Goal: Information Seeking & Learning: Learn about a topic

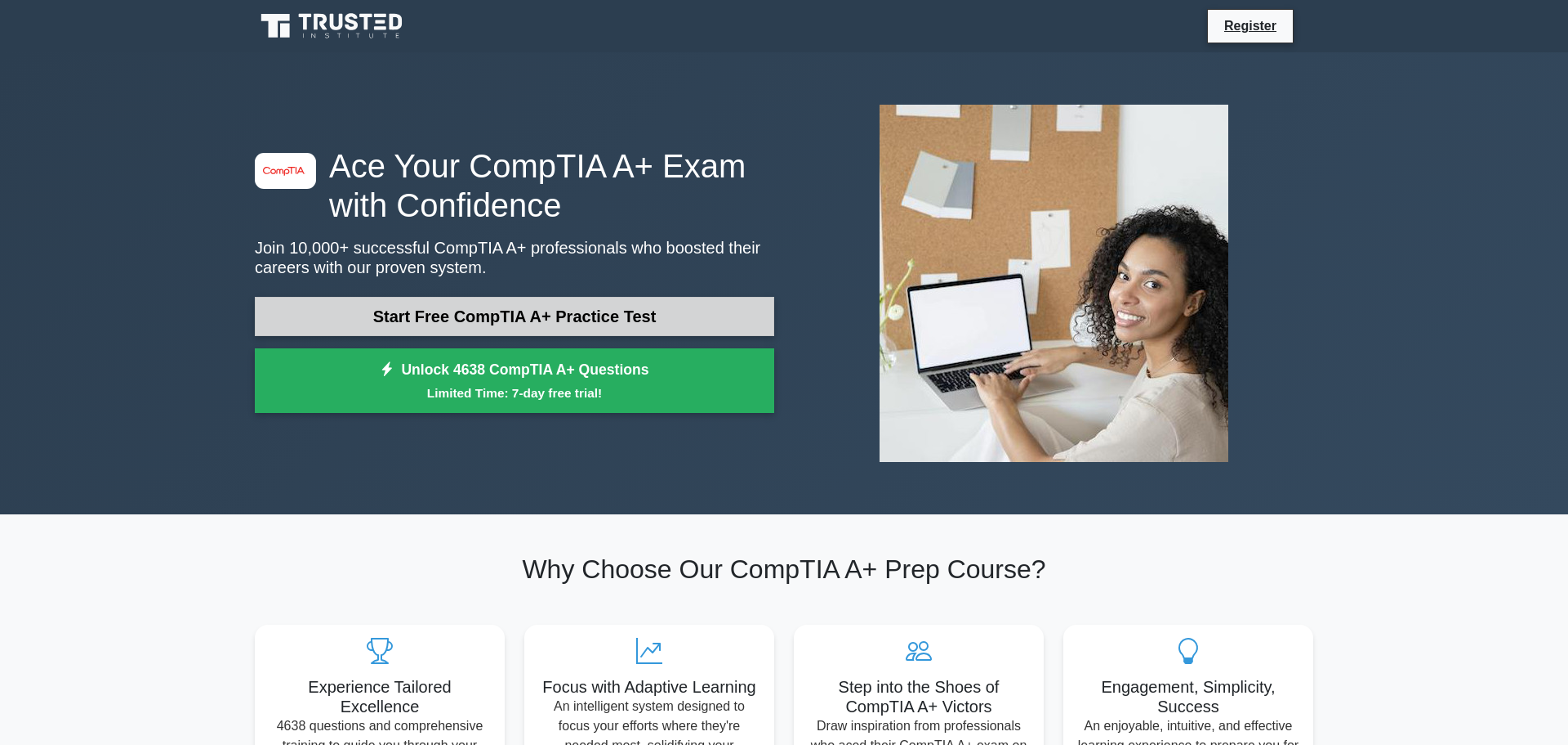
click at [499, 318] on link "Start Free CompTIA A+ Practice Test" at bounding box center [515, 316] width 520 height 39
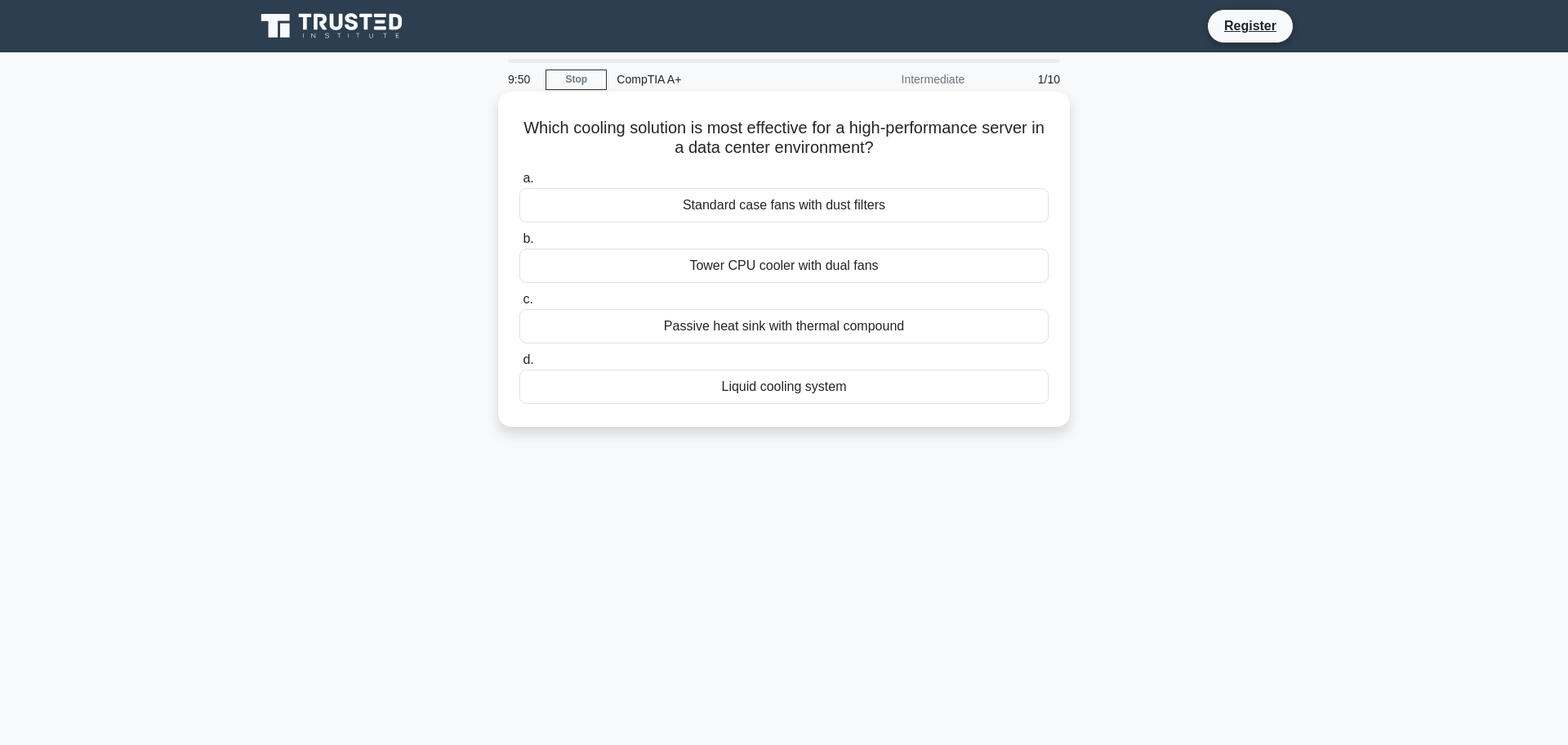
click at [824, 270] on div "Tower CPU cooler with dual fans" at bounding box center [784, 266] width 529 height 34
click at [520, 244] on input "b. Tower CPU cooler with dual fans" at bounding box center [520, 238] width 0 height 11
click at [814, 266] on div "M.2 or PCIe" at bounding box center [784, 266] width 529 height 34
click at [520, 244] on input "b. M.2 or PCIe" at bounding box center [520, 238] width 0 height 11
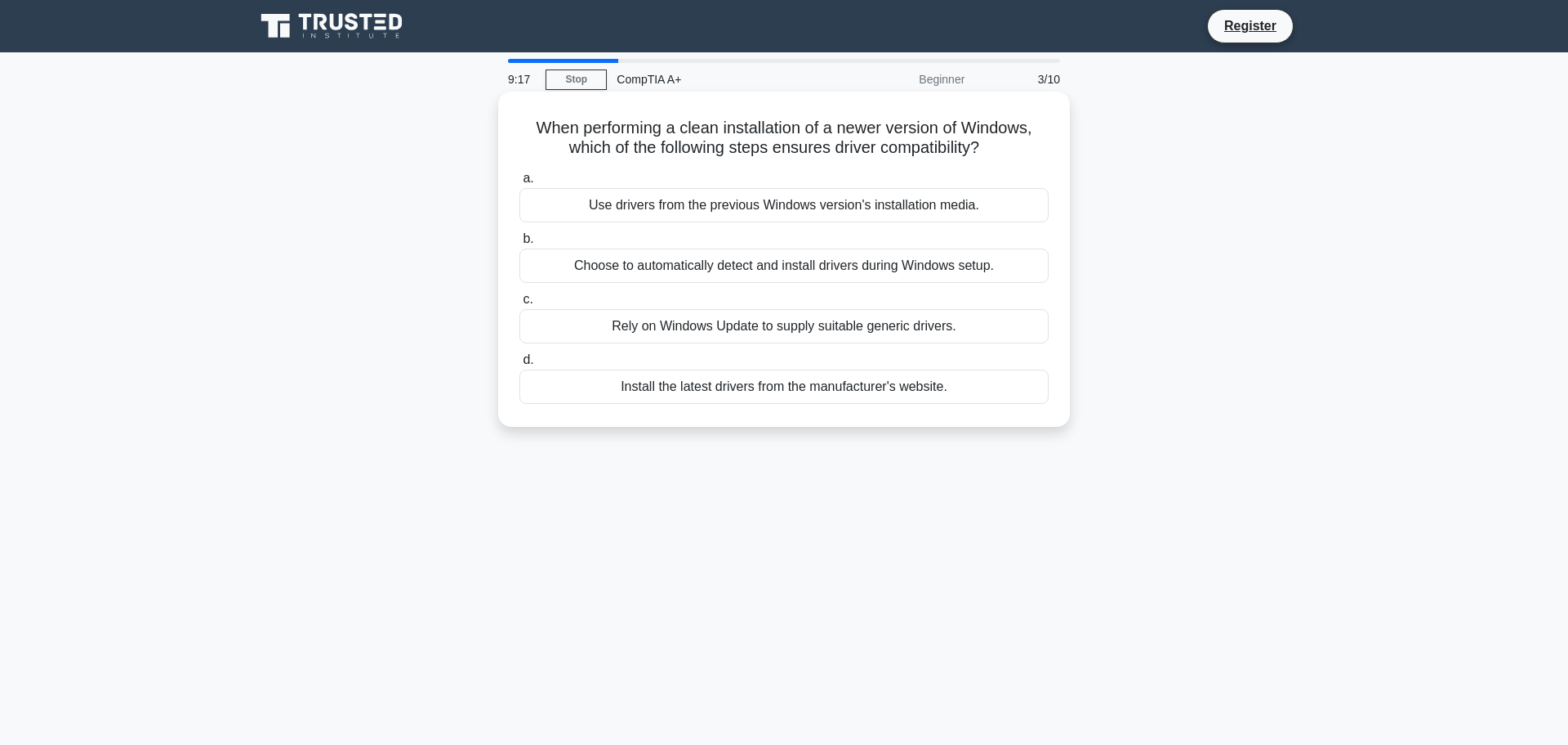
click at [806, 389] on div "Install the latest drivers from the manufacturer's website." at bounding box center [784, 386] width 529 height 34
click at [520, 366] on input "d. Install the latest drivers from the manufacturer's website." at bounding box center [520, 360] width 0 height 11
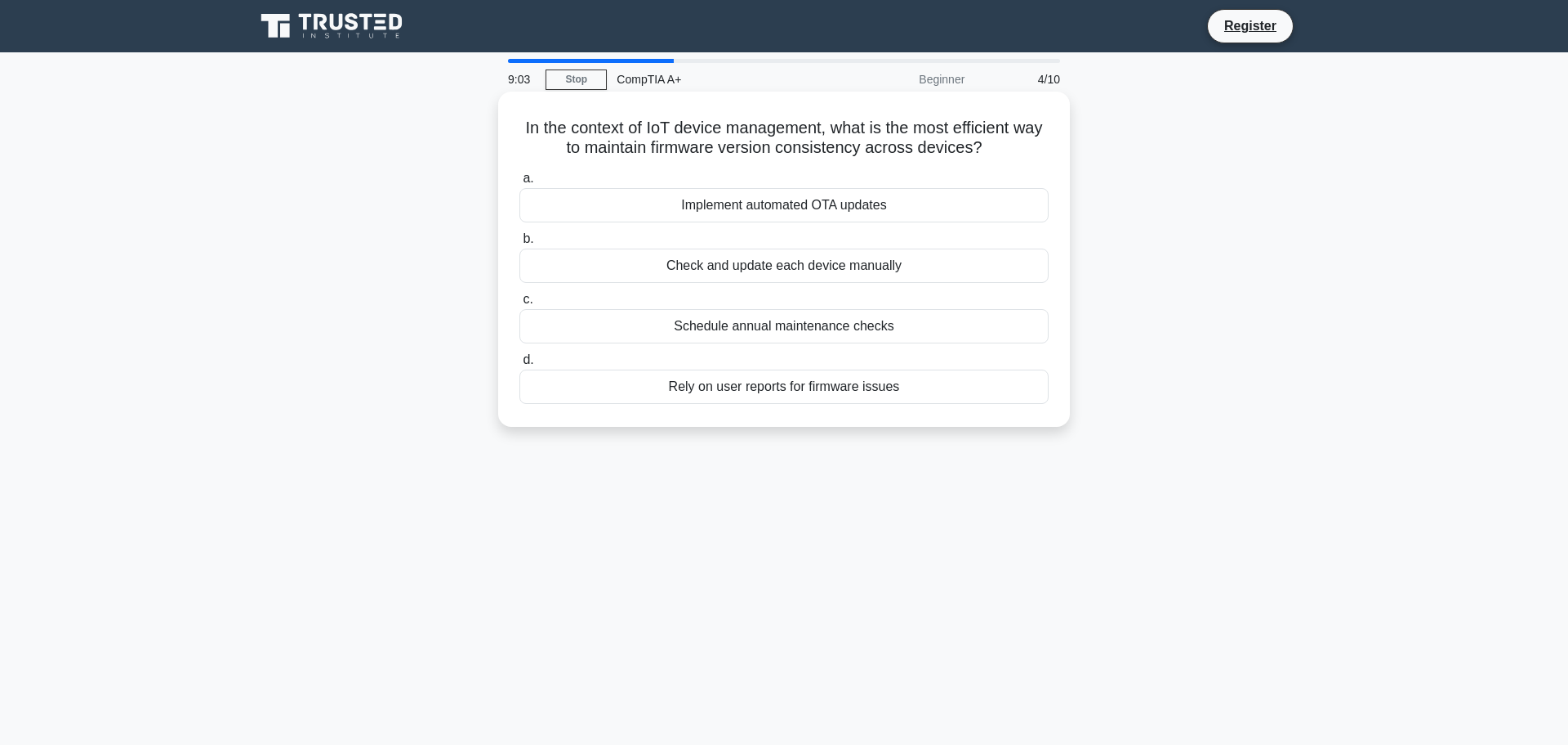
click at [906, 330] on div "Schedule annual maintenance checks" at bounding box center [784, 326] width 529 height 34
click at [520, 305] on input "c. Schedule annual maintenance checks" at bounding box center [520, 300] width 0 height 11
click at [951, 328] on div "Installing vertical cable management panels" at bounding box center [784, 326] width 529 height 34
click at [520, 305] on input "c. Installing vertical cable management panels" at bounding box center [520, 300] width 0 height 11
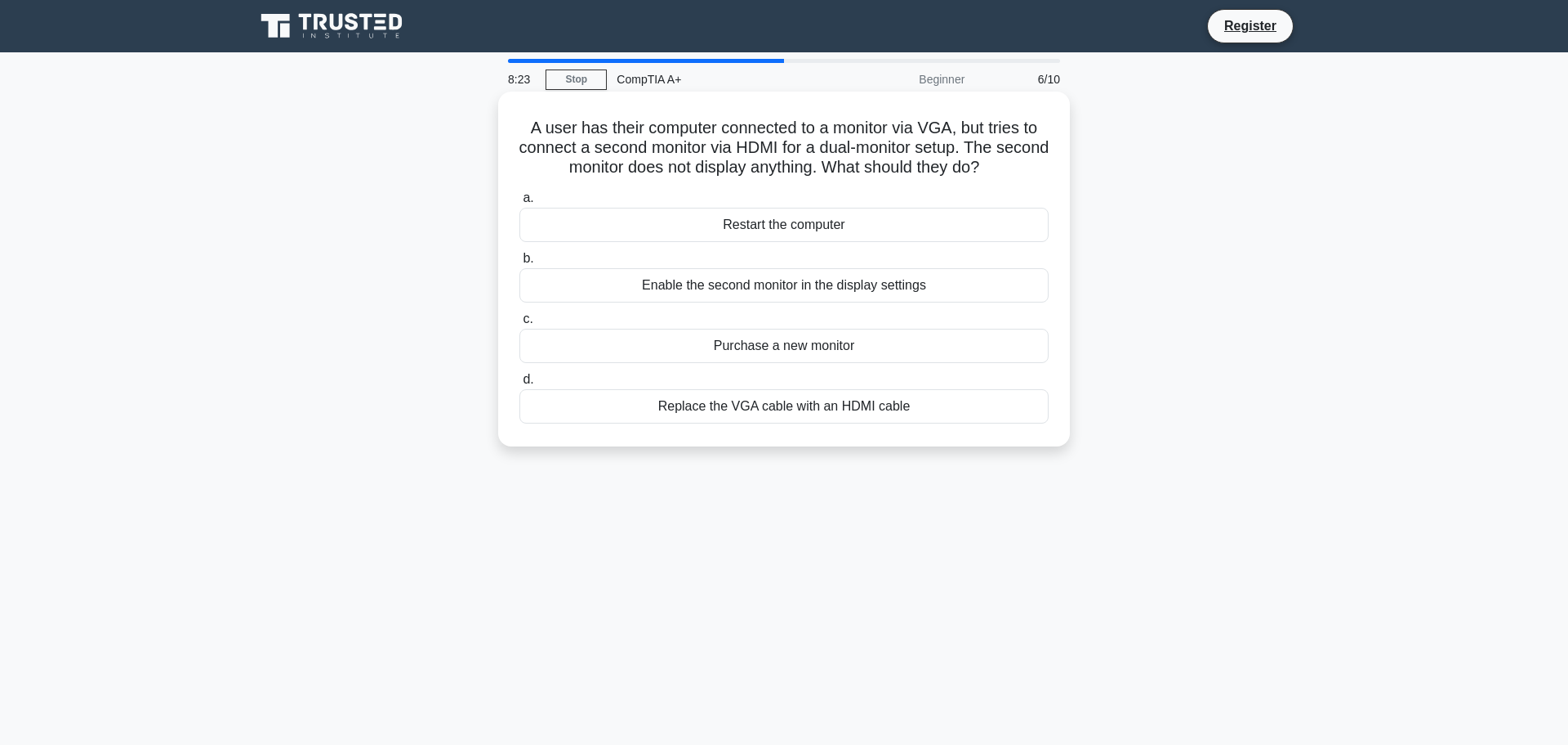
click at [811, 288] on div "Enable the second monitor in the display settings" at bounding box center [784, 285] width 529 height 34
click at [520, 264] on input "b. Enable the second monitor in the display settings" at bounding box center [520, 259] width 0 height 11
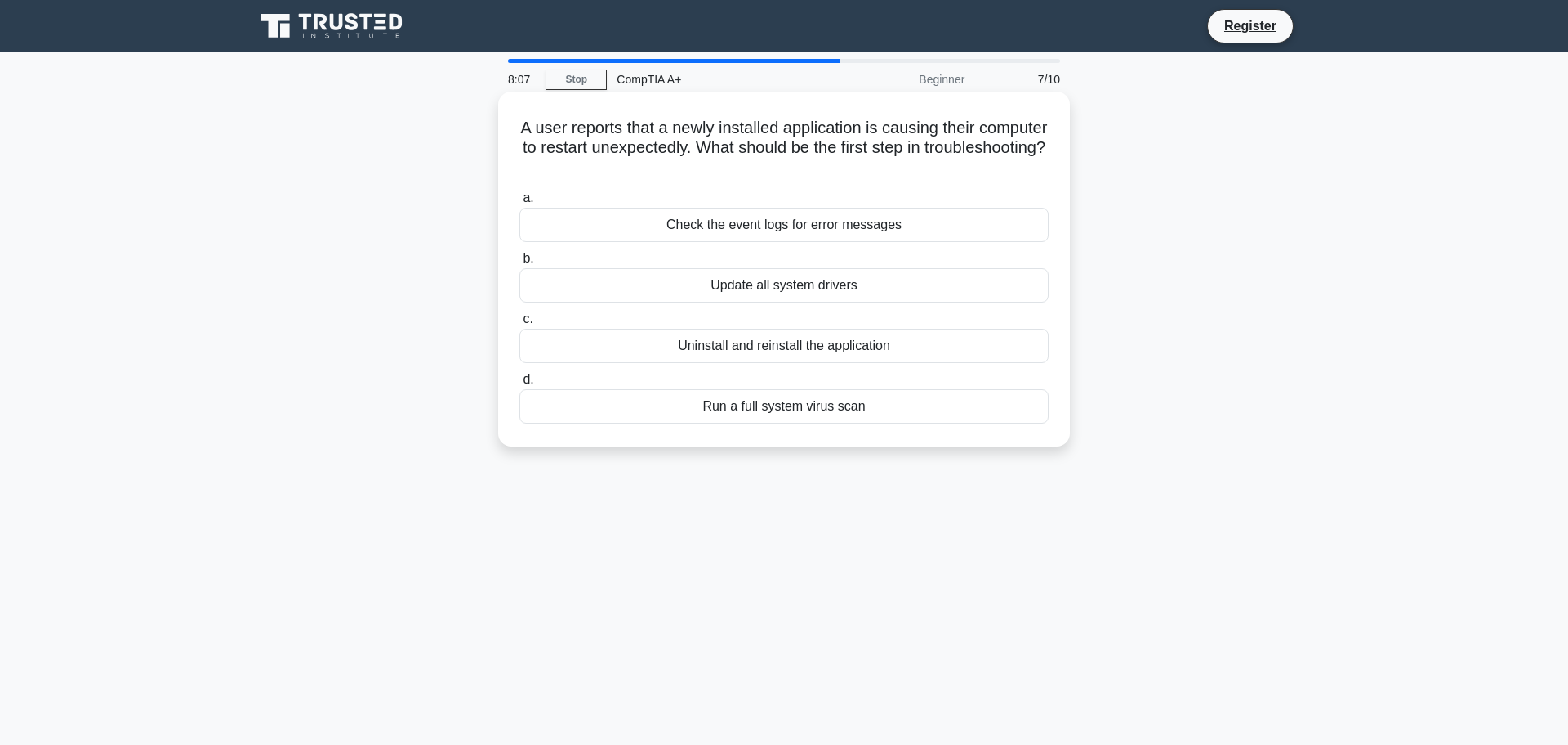
click at [778, 403] on div "Run a full system virus scan" at bounding box center [784, 406] width 529 height 34
click at [520, 385] on input "d. Run a full system virus scan" at bounding box center [520, 379] width 0 height 11
click at [808, 277] on div "Boot Manager" at bounding box center [784, 285] width 529 height 34
click at [520, 264] on input "b. Boot Manager" at bounding box center [520, 259] width 0 height 11
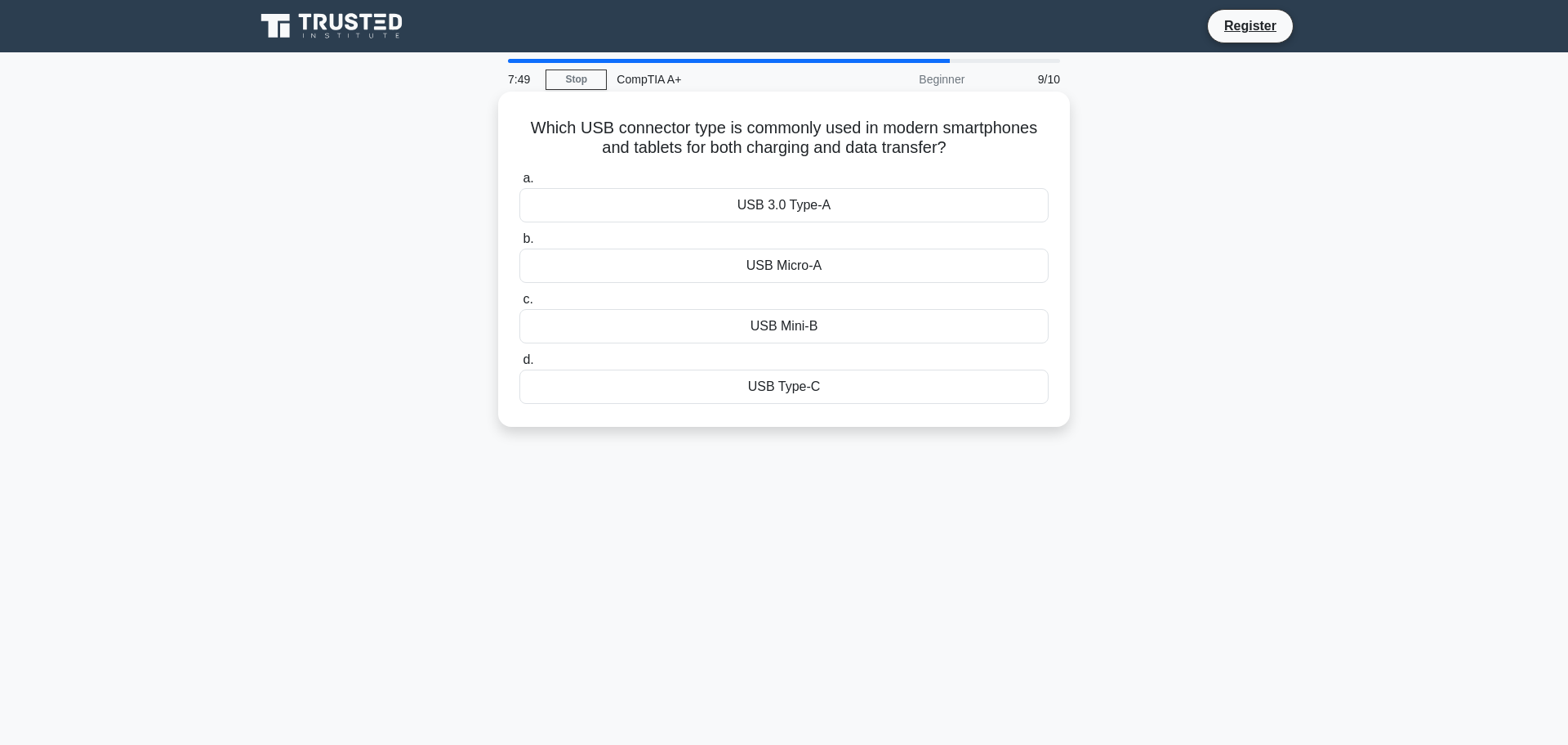
click at [790, 385] on div "USB Type-C" at bounding box center [784, 386] width 529 height 34
click at [520, 366] on input "d. USB Type-C" at bounding box center [520, 360] width 0 height 11
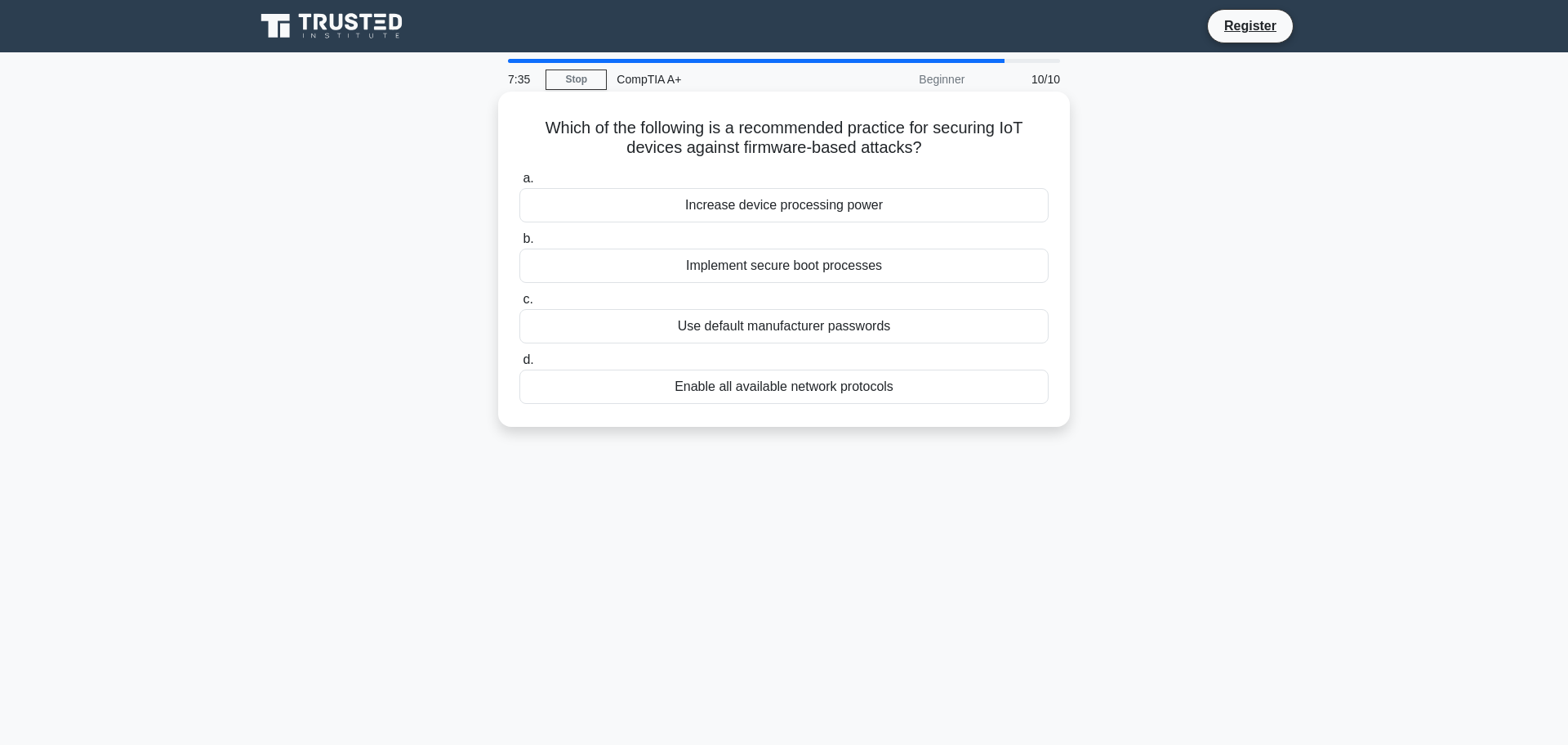
click at [801, 265] on div "Implement secure boot processes" at bounding box center [784, 266] width 529 height 34
click at [520, 244] on input "b. Implement secure boot processes" at bounding box center [520, 238] width 0 height 11
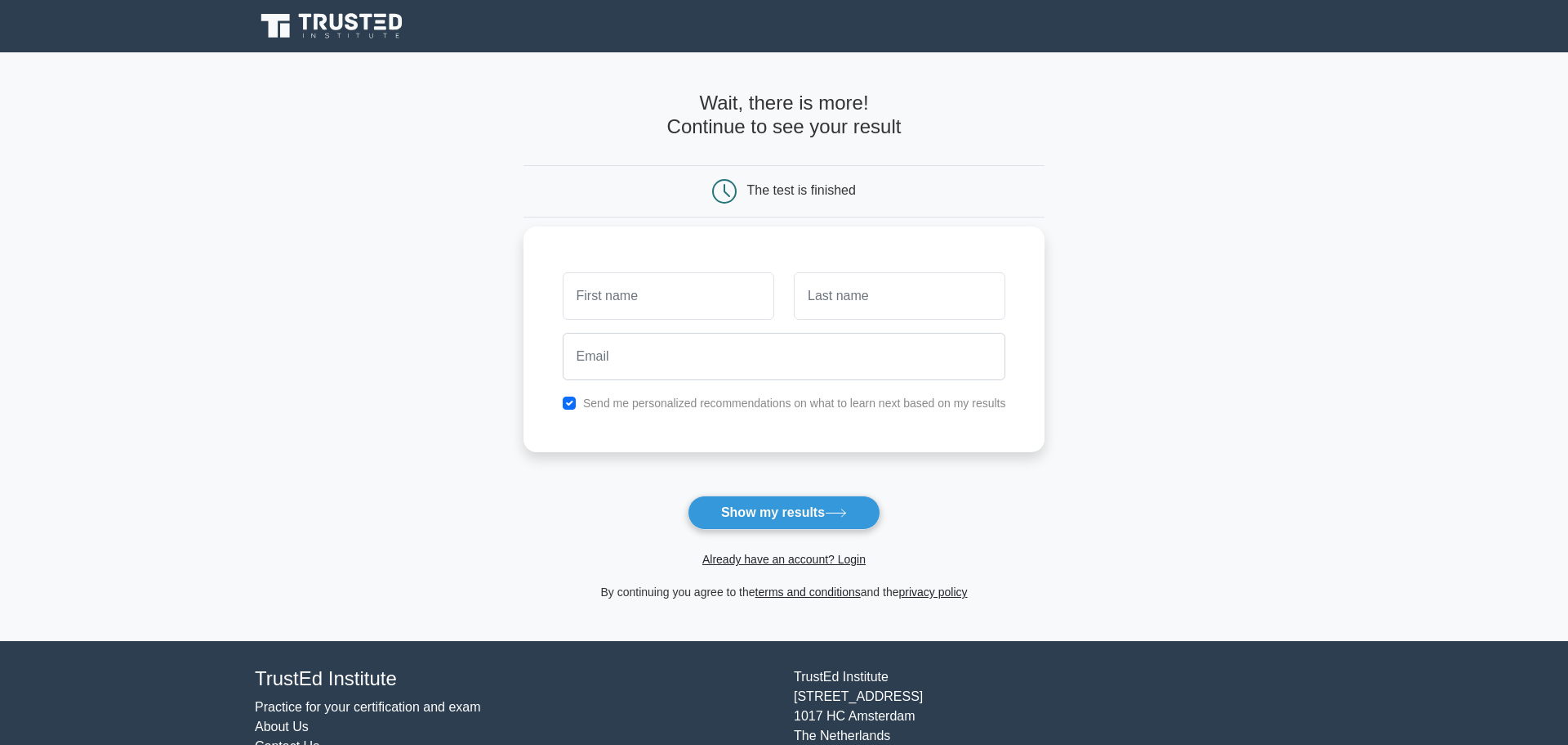
click at [638, 312] on input "text" at bounding box center [668, 296] width 211 height 48
type input "chris"
type input "kidney"
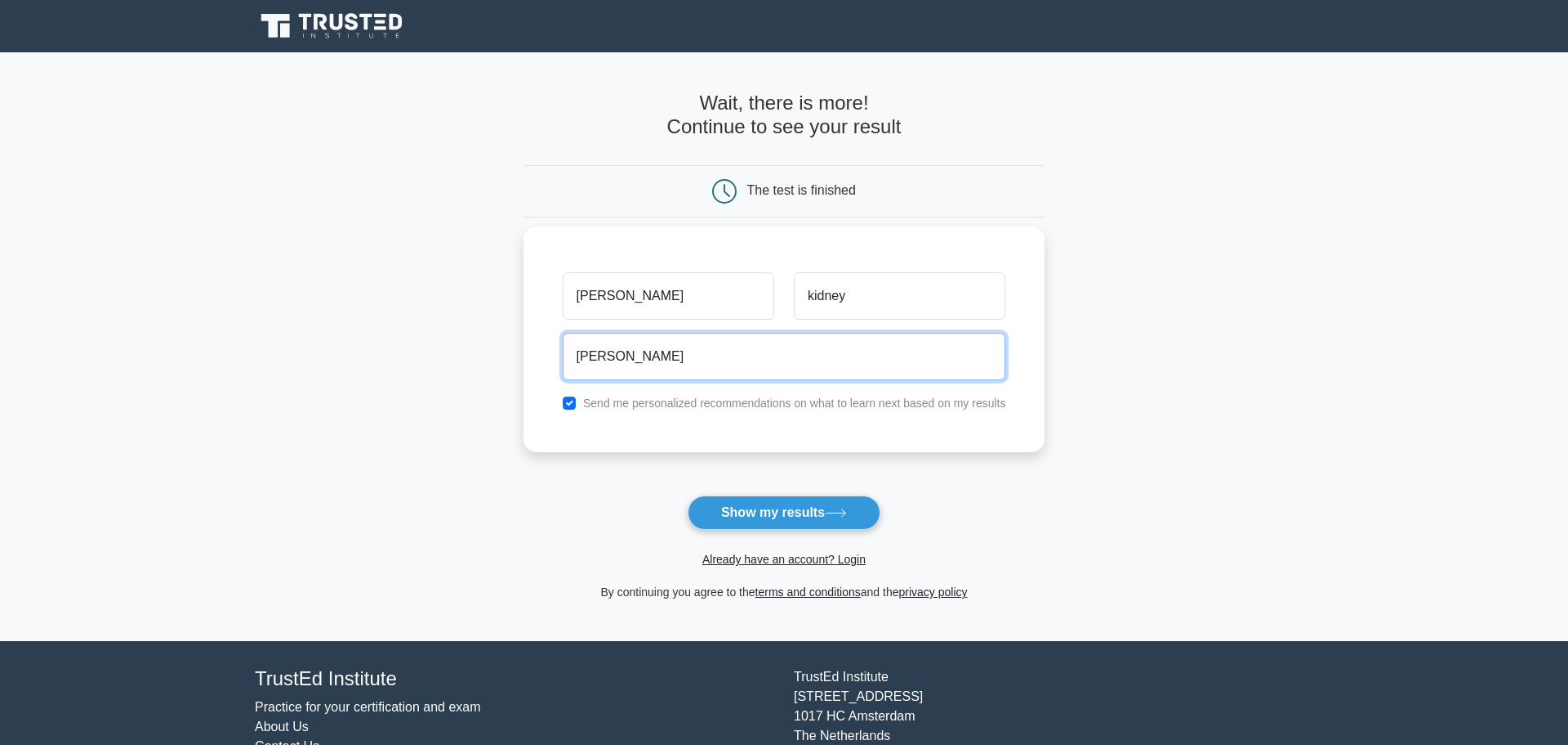
type input "chris_kidney@hotmail.com"
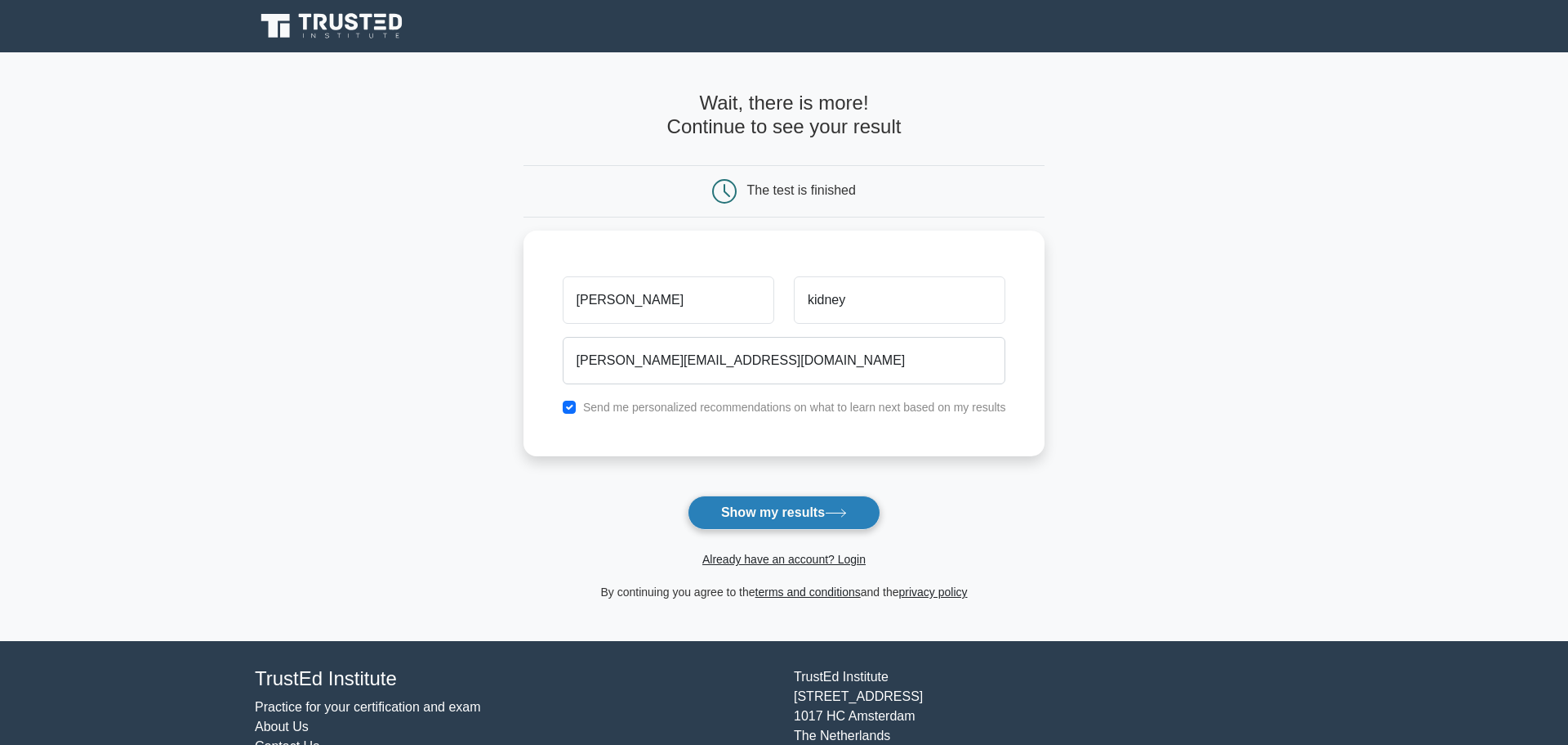
click at [784, 508] on button "Show my results" at bounding box center [784, 513] width 193 height 34
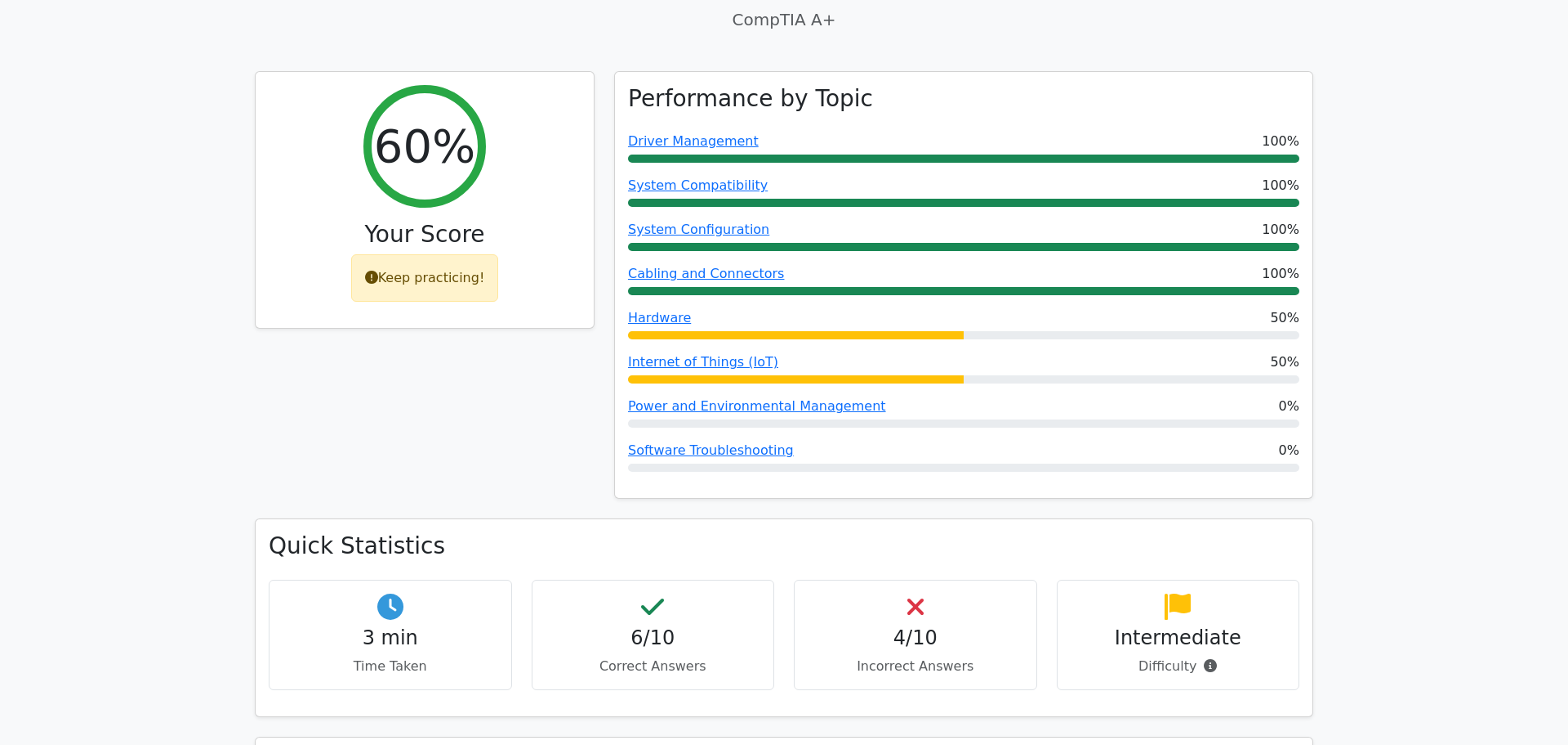
scroll to position [580, 0]
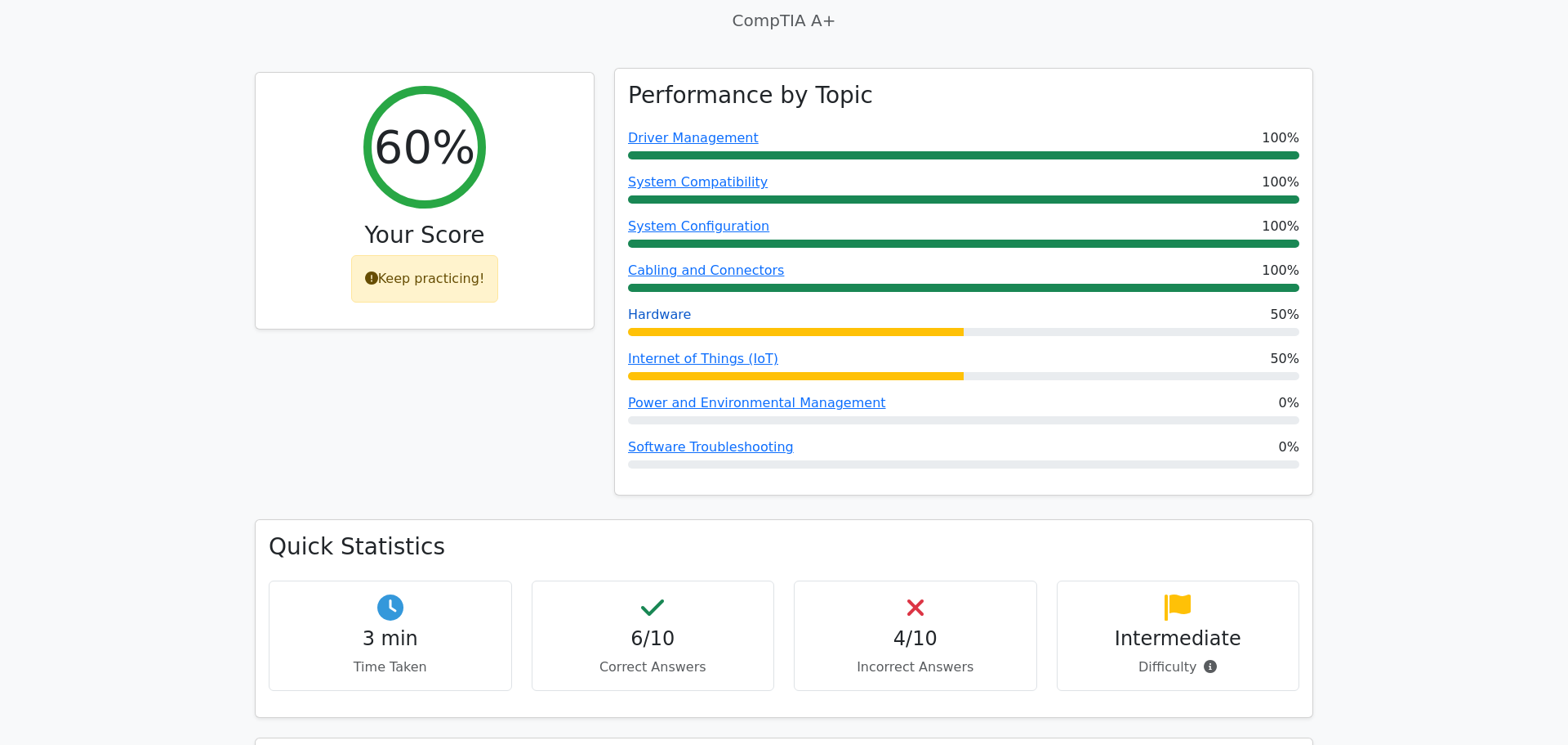
click at [659, 306] on link "Hardware" at bounding box center [660, 314] width 63 height 15
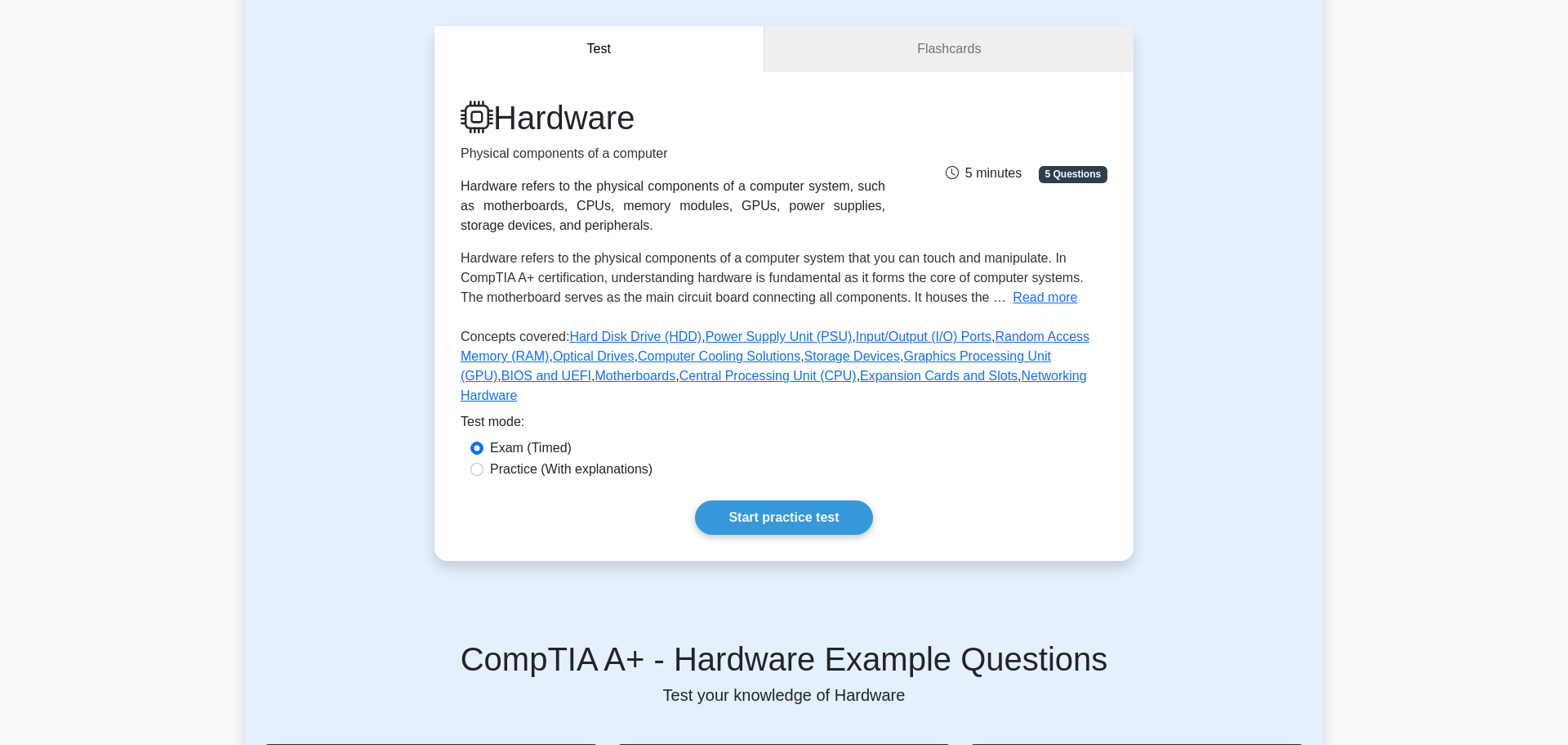
scroll to position [138, 0]
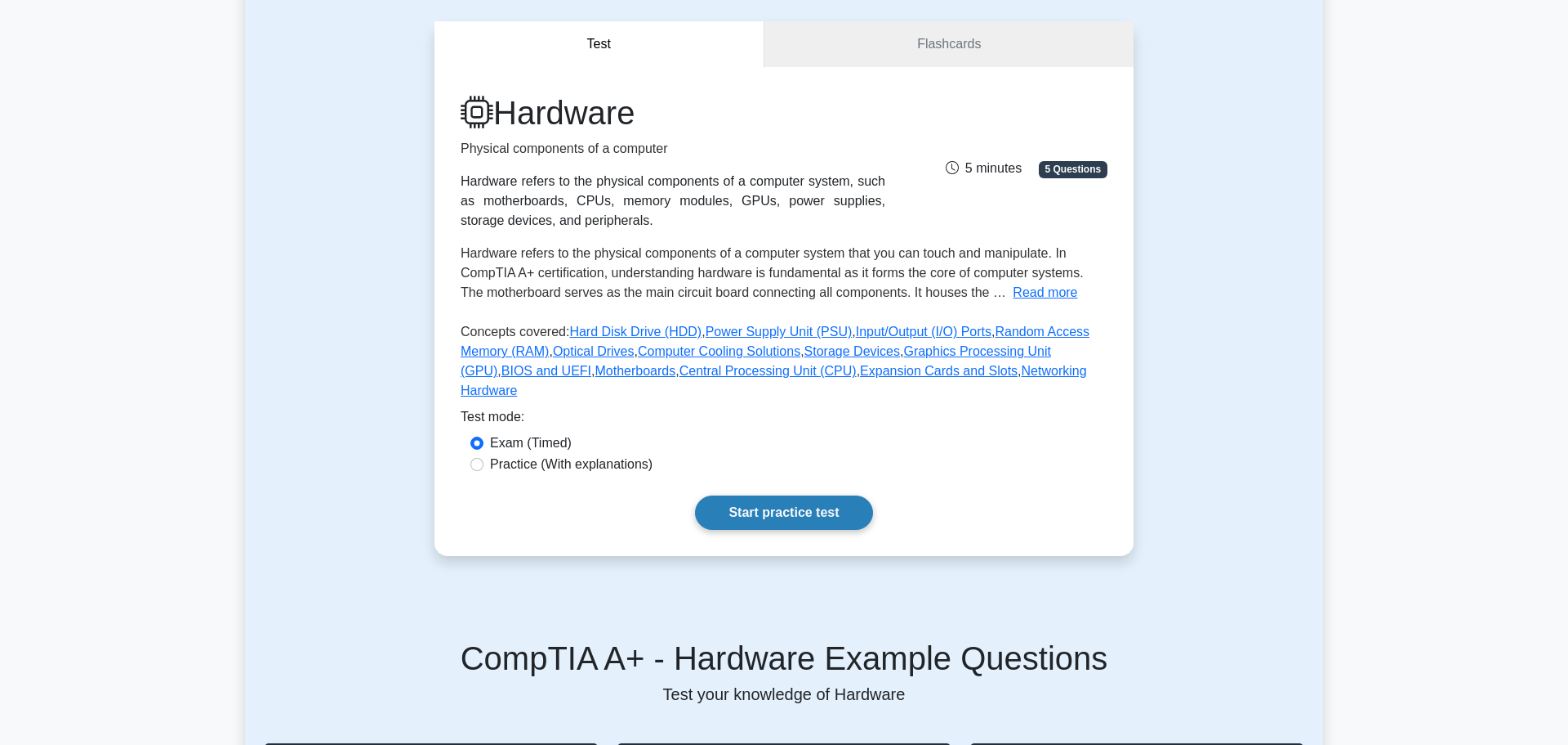
click at [768, 496] on link "Start practice test" at bounding box center [784, 513] width 177 height 34
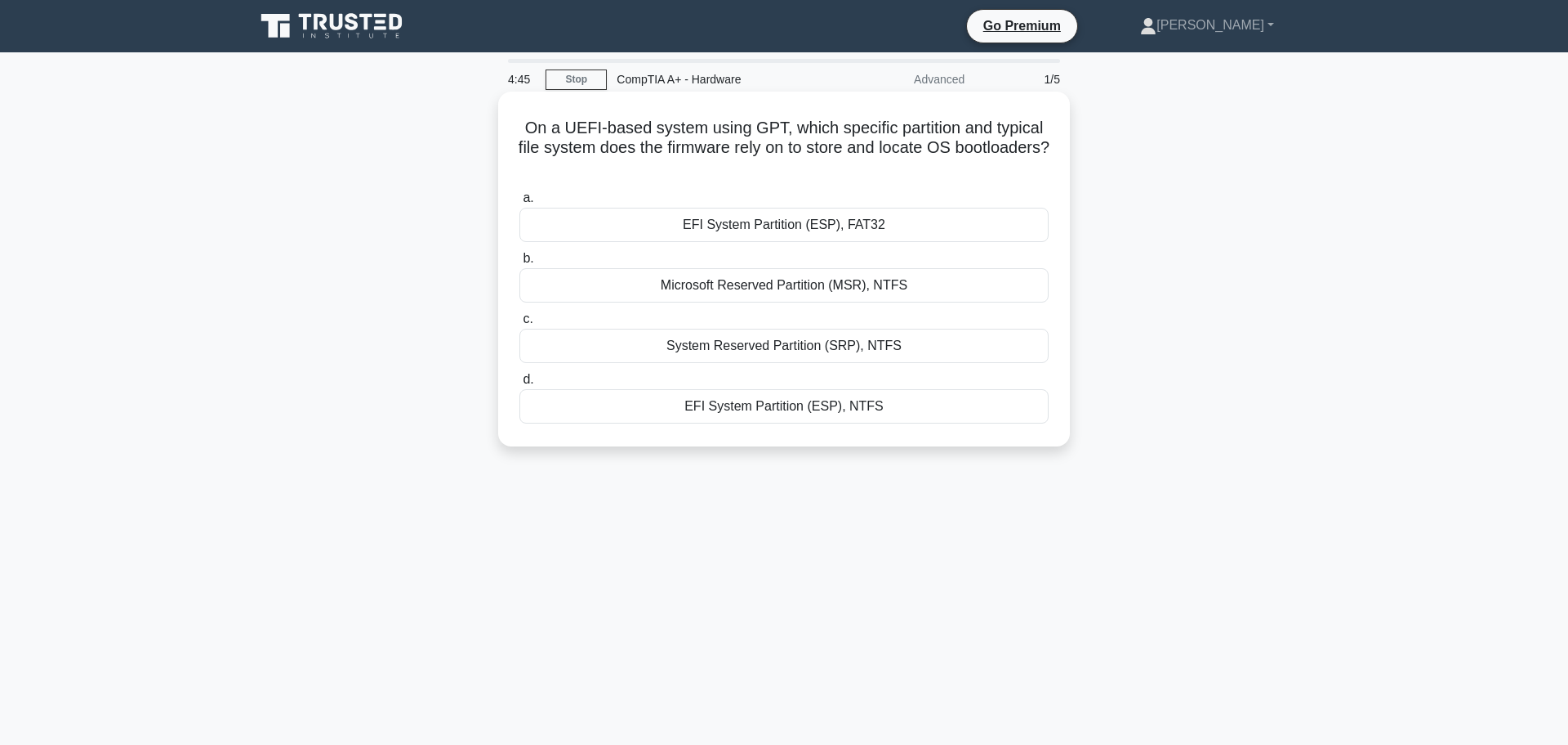
click at [778, 223] on div "EFI System Partition (ESP), FAT32" at bounding box center [784, 225] width 529 height 34
click at [520, 204] on input "a. EFI System Partition (ESP), FAT32" at bounding box center [520, 198] width 0 height 11
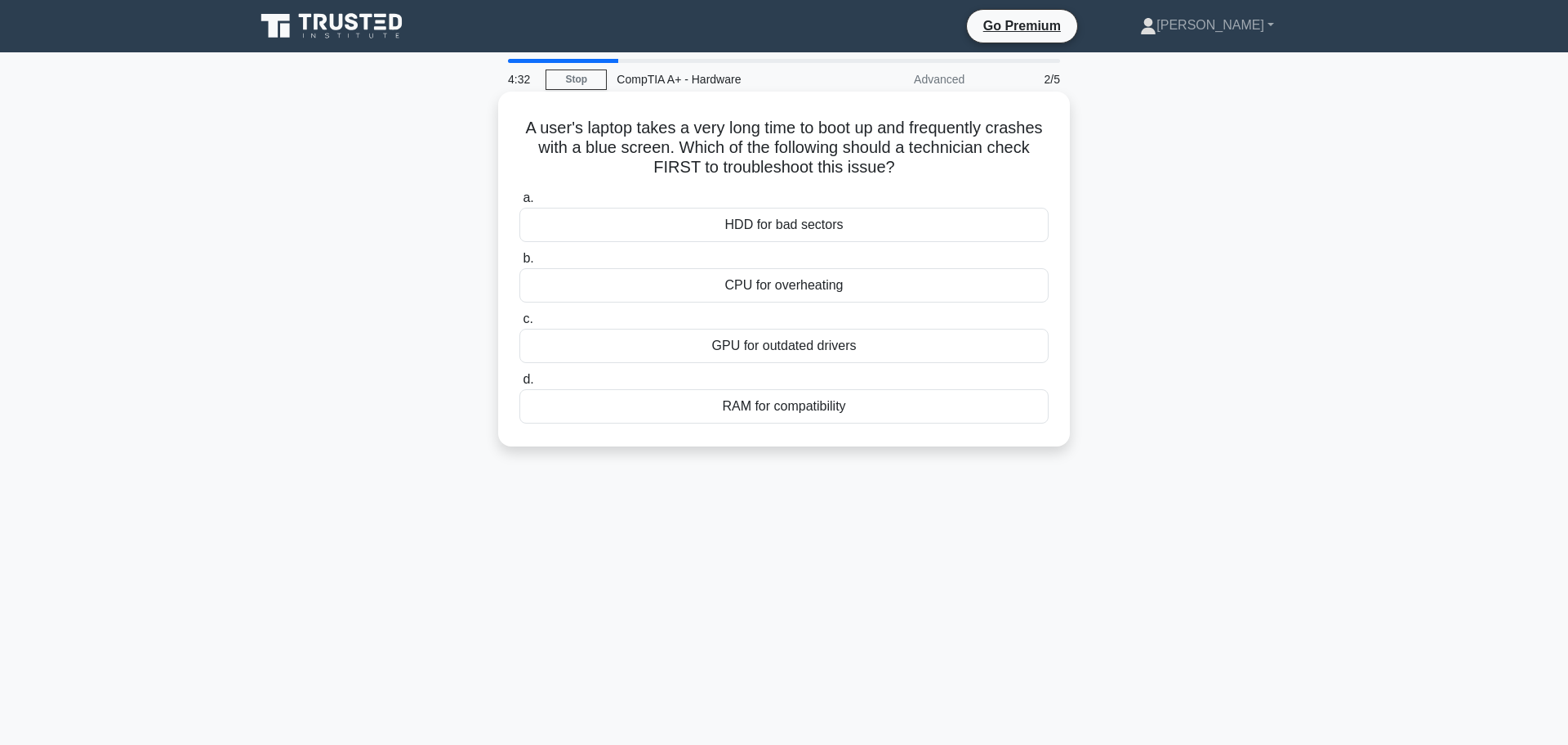
click at [784, 403] on div "RAM for compatibility" at bounding box center [784, 406] width 529 height 34
click at [520, 385] on input "d. RAM for compatibility" at bounding box center [520, 379] width 0 height 11
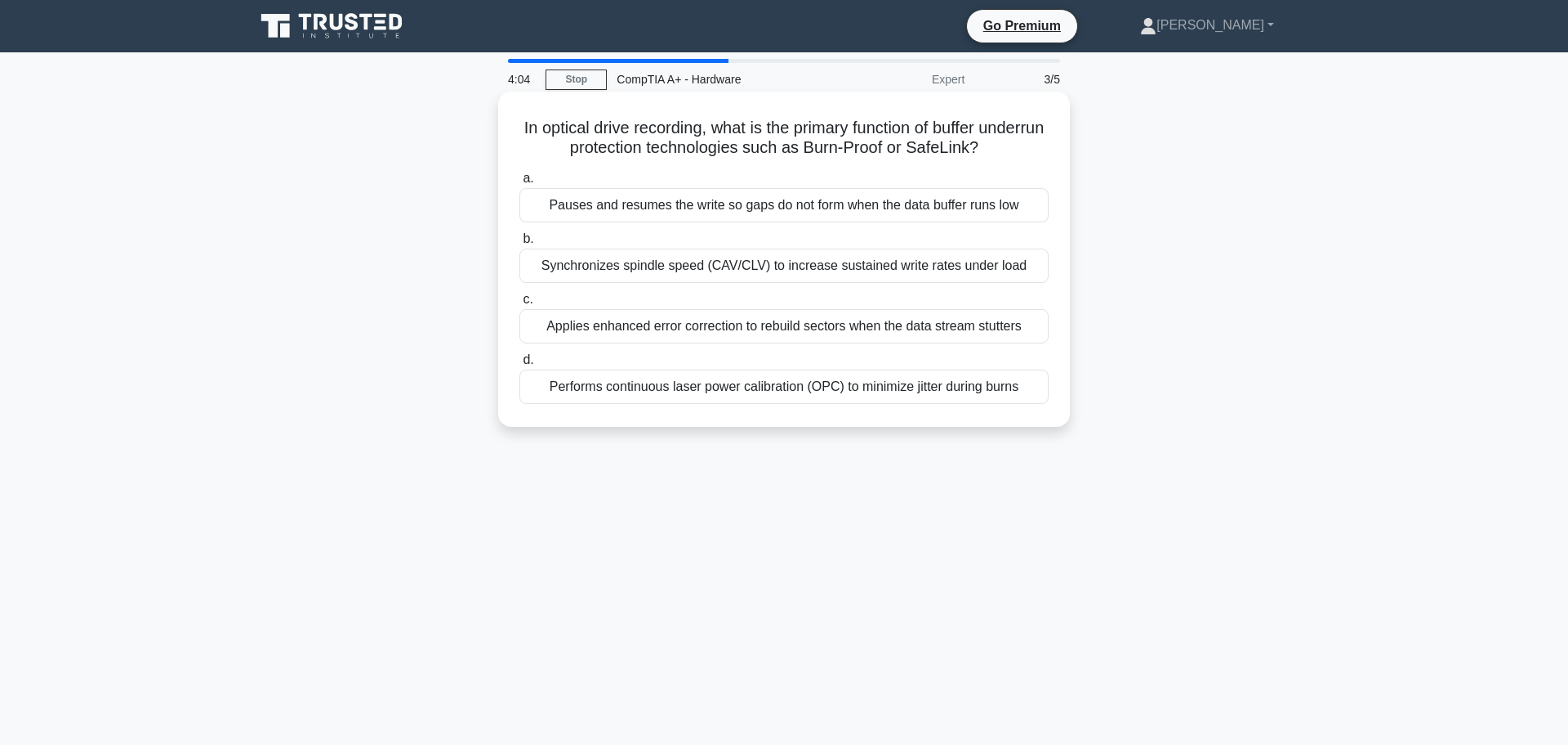
click at [780, 262] on div "Synchronizes spindle speed (CAV/CLV) to increase sustained write rates under lo…" at bounding box center [784, 266] width 529 height 34
click at [520, 244] on input "b. Synchronizes spindle speed (CAV/CLV) to increase sustained write rates under…" at bounding box center [520, 238] width 0 height 11
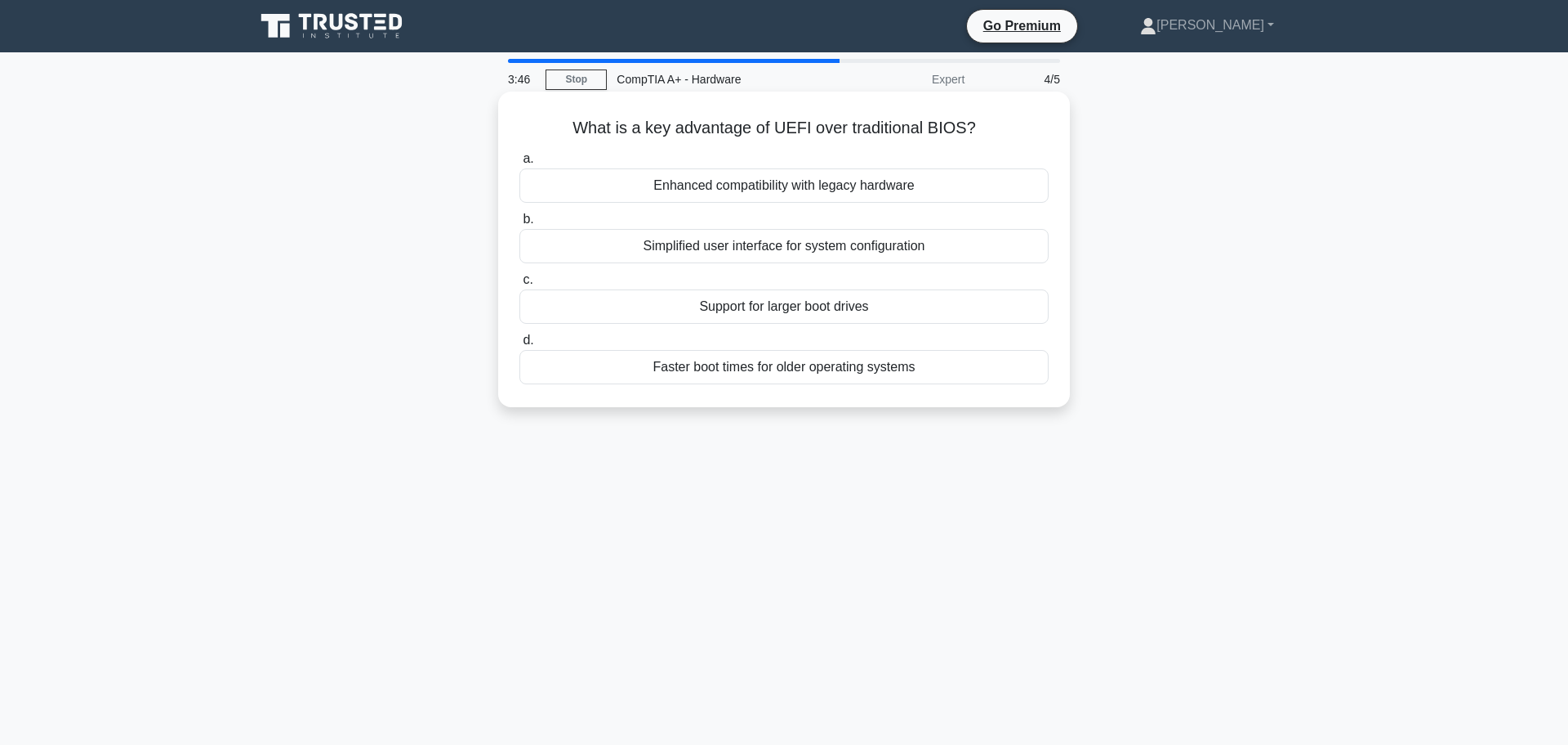
click at [770, 366] on div "Faster boot times for older operating systems" at bounding box center [784, 367] width 529 height 34
click at [520, 345] on input "d. Faster boot times for older operating systems" at bounding box center [520, 340] width 0 height 11
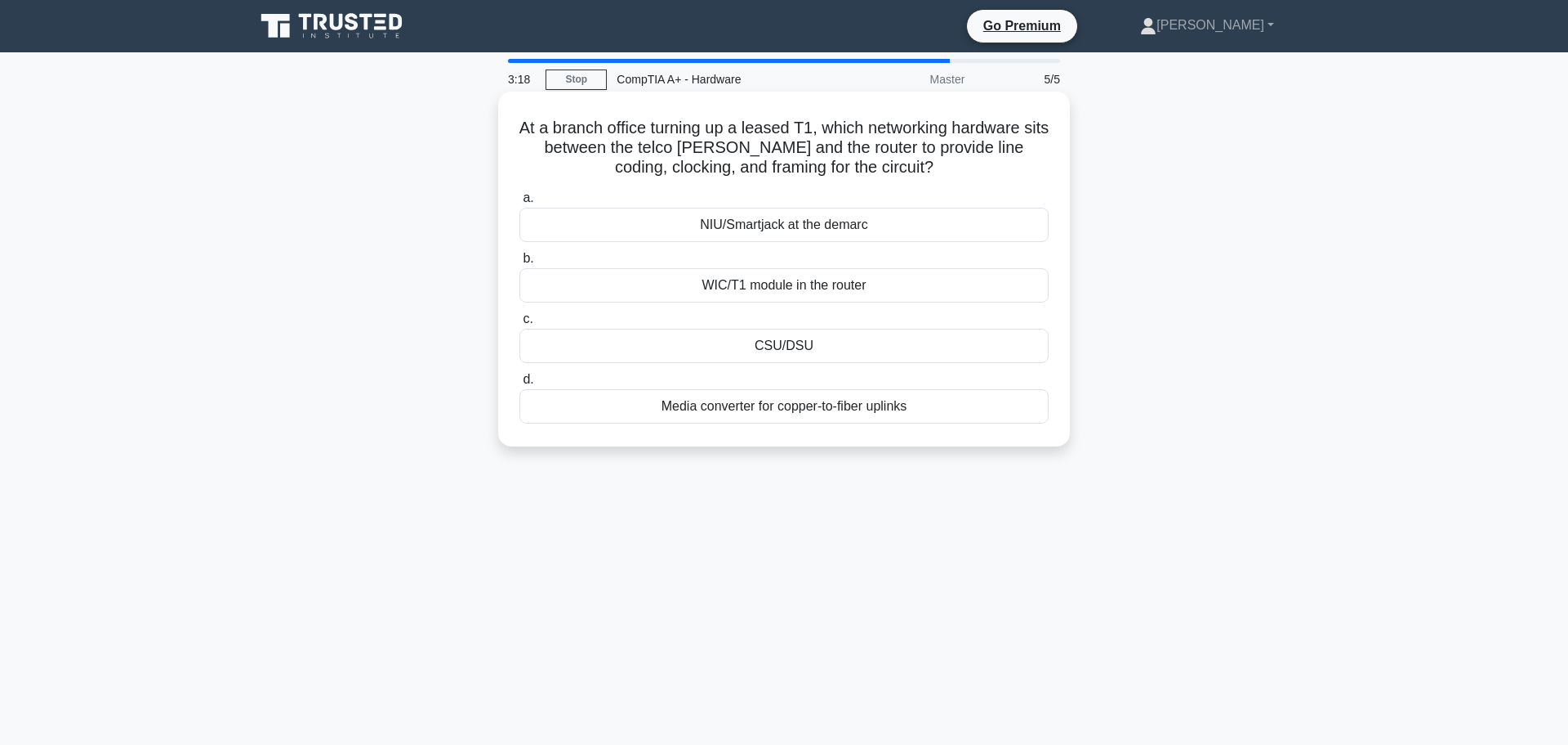
click at [819, 226] on div "NIU/Smartjack at the demarc" at bounding box center [784, 225] width 529 height 34
click at [520, 204] on input "a. NIU/Smartjack at the demarc" at bounding box center [520, 198] width 0 height 11
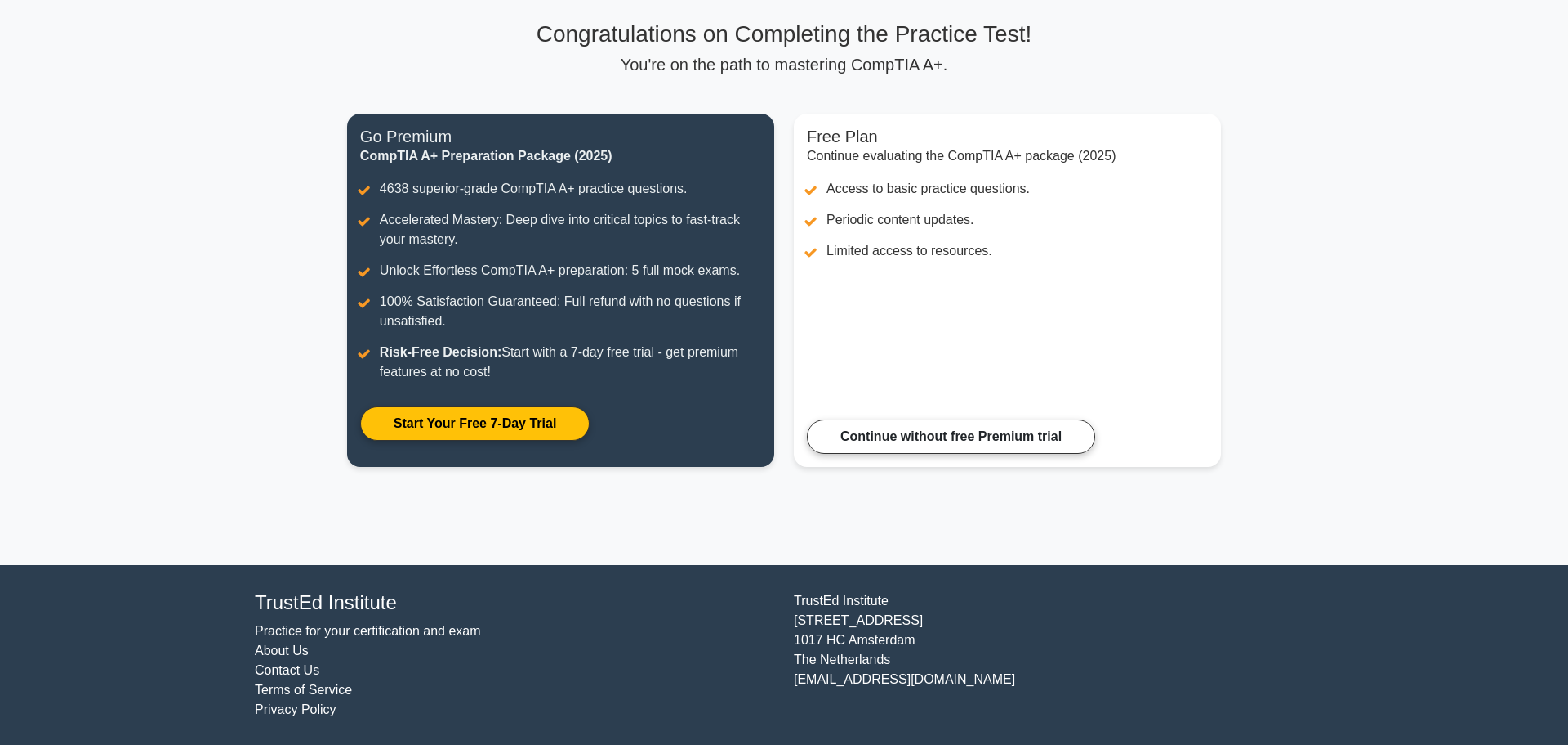
scroll to position [111, 0]
click at [924, 431] on link "Continue without free Premium trial" at bounding box center [951, 431] width 288 height 34
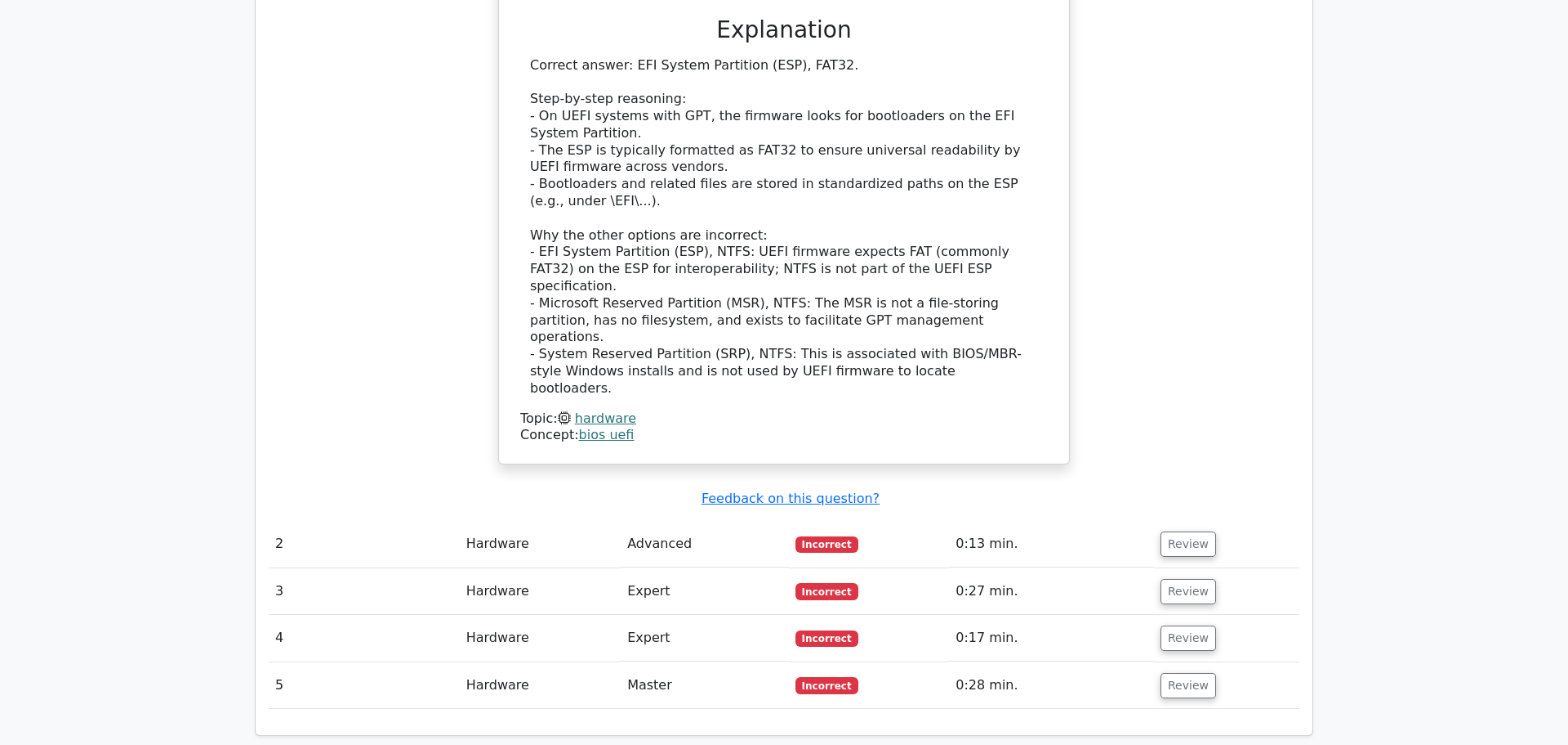
scroll to position [1656, 0]
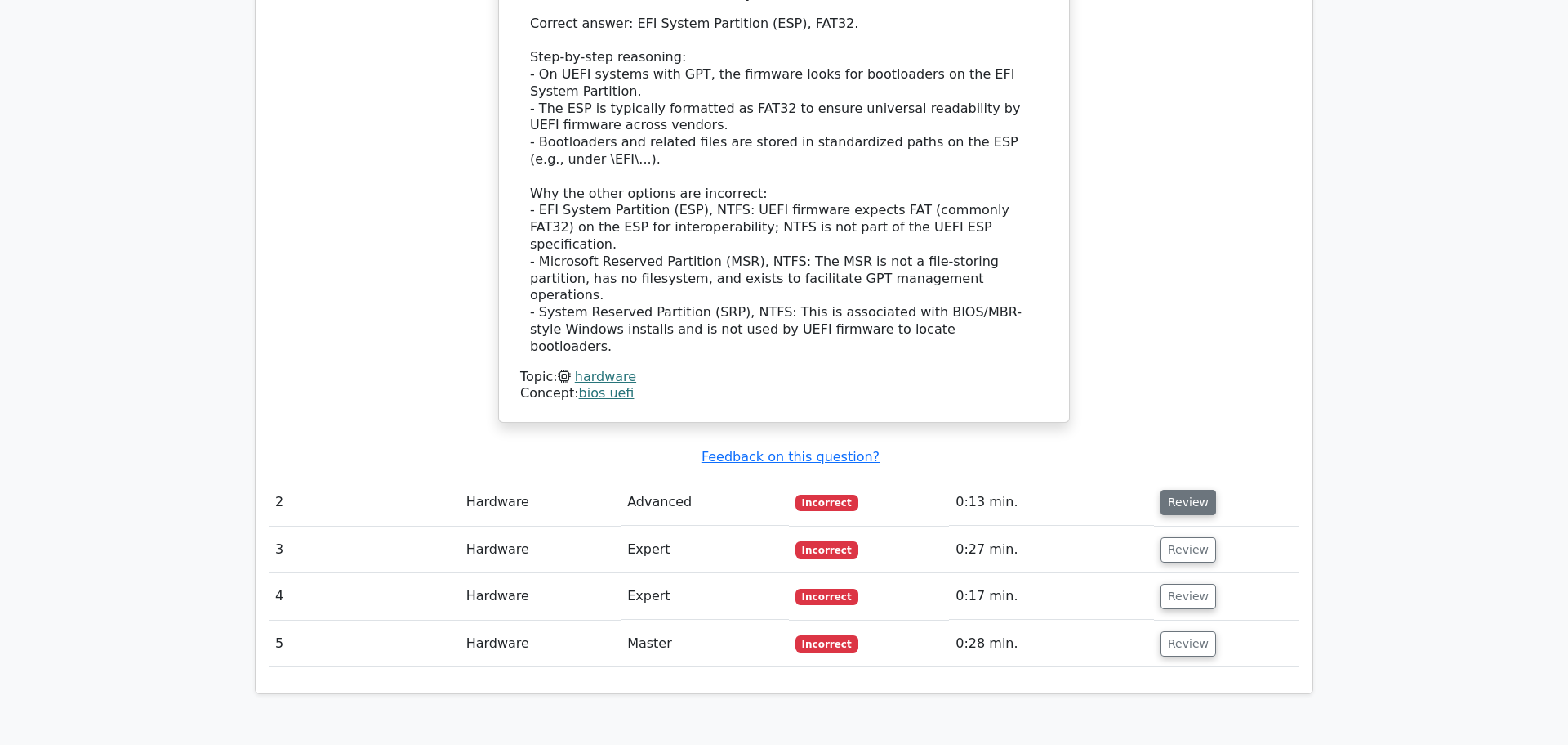
click at [1175, 490] on button "Review" at bounding box center [1188, 502] width 55 height 25
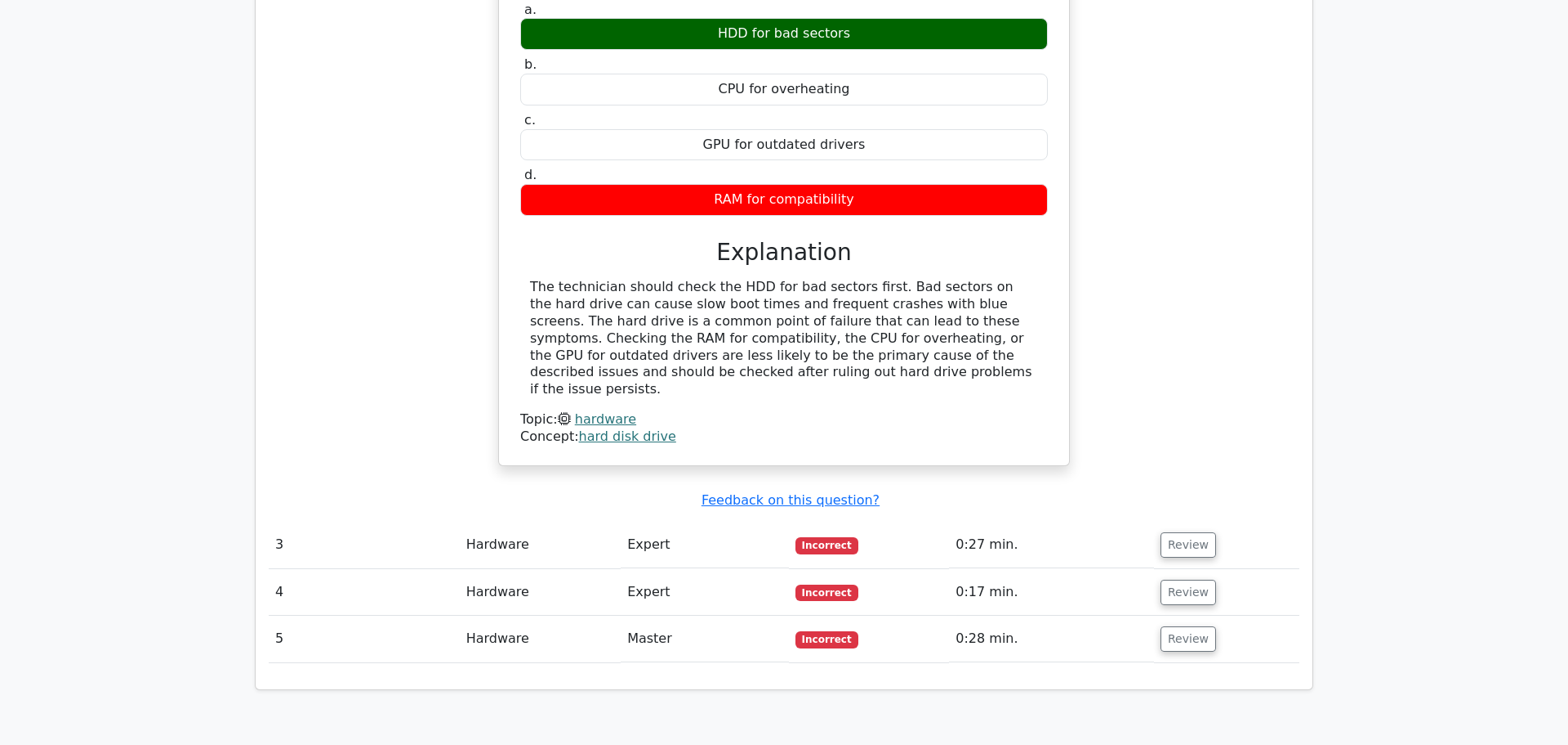
scroll to position [2283, 0]
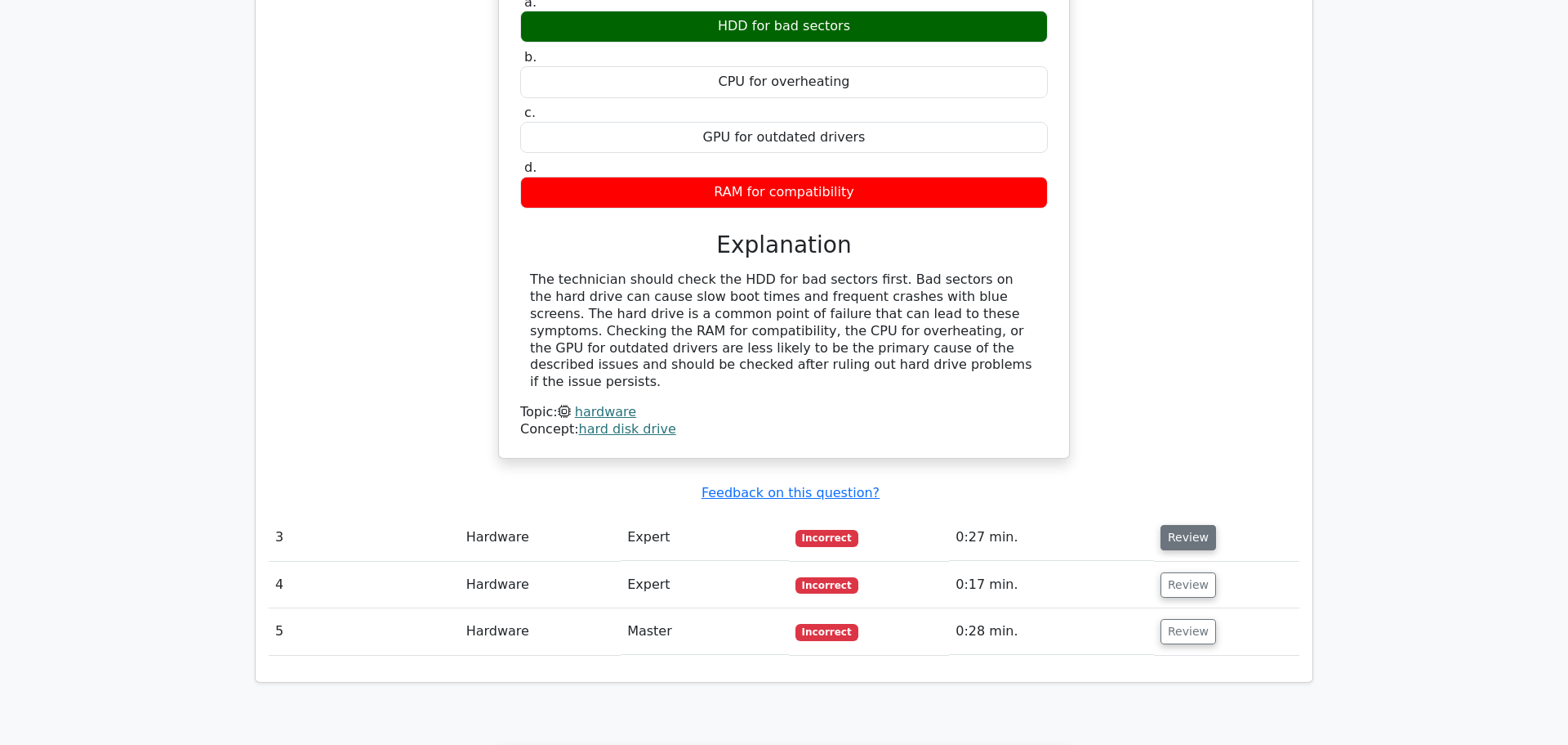
click at [1171, 524] on button "Review" at bounding box center [1188, 537] width 55 height 25
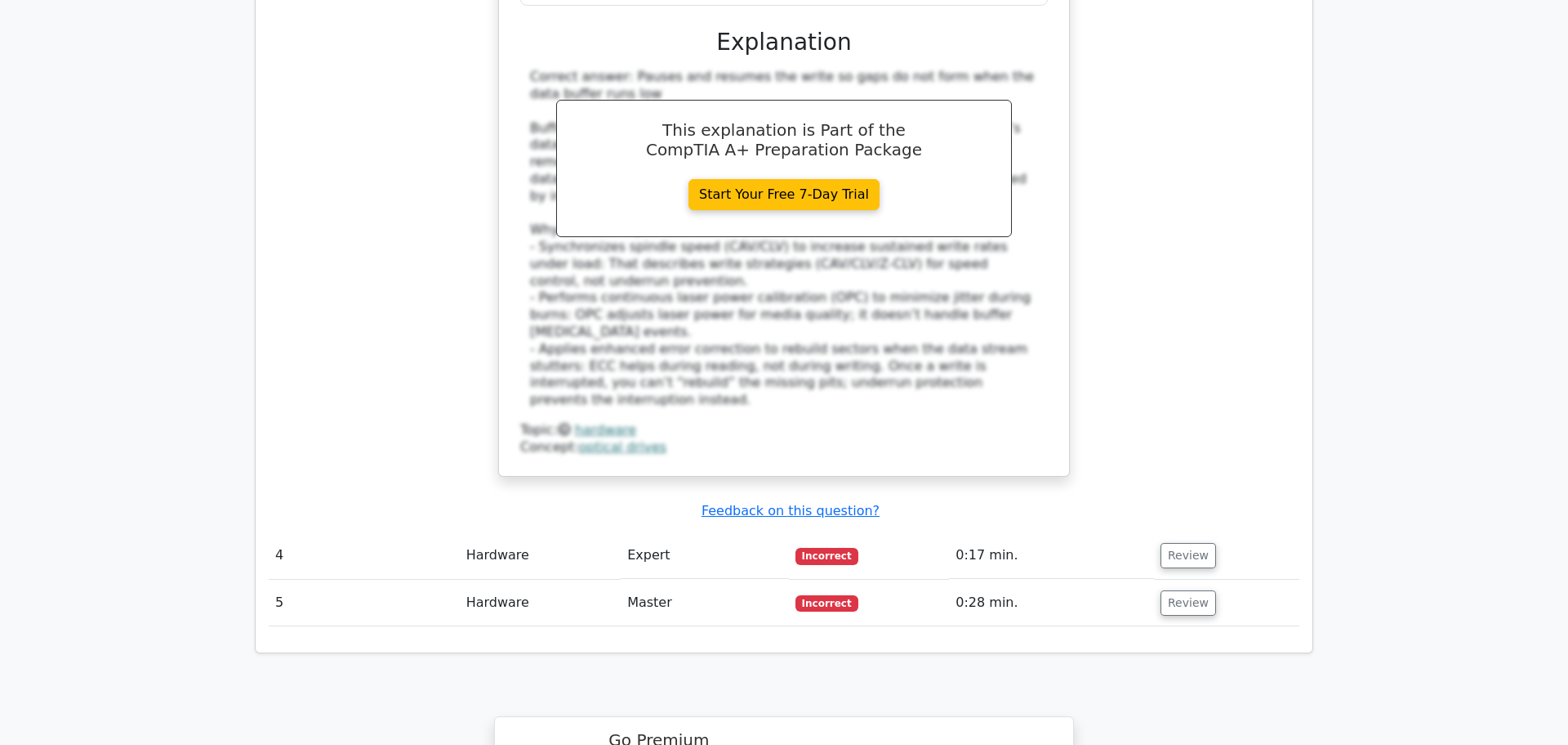
scroll to position [3219, 0]
click at [1178, 541] on button "Review" at bounding box center [1188, 554] width 55 height 25
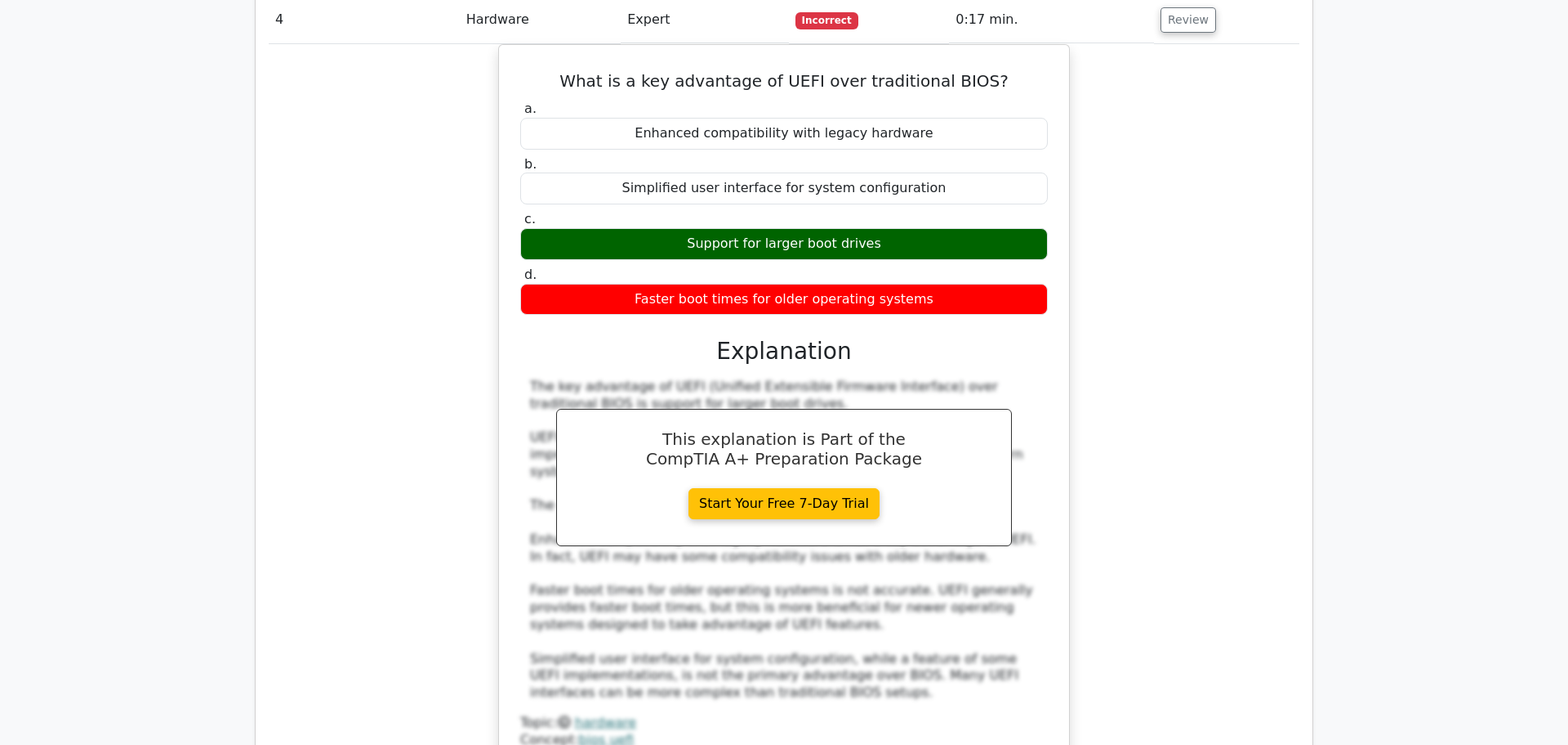
scroll to position [3912, 0]
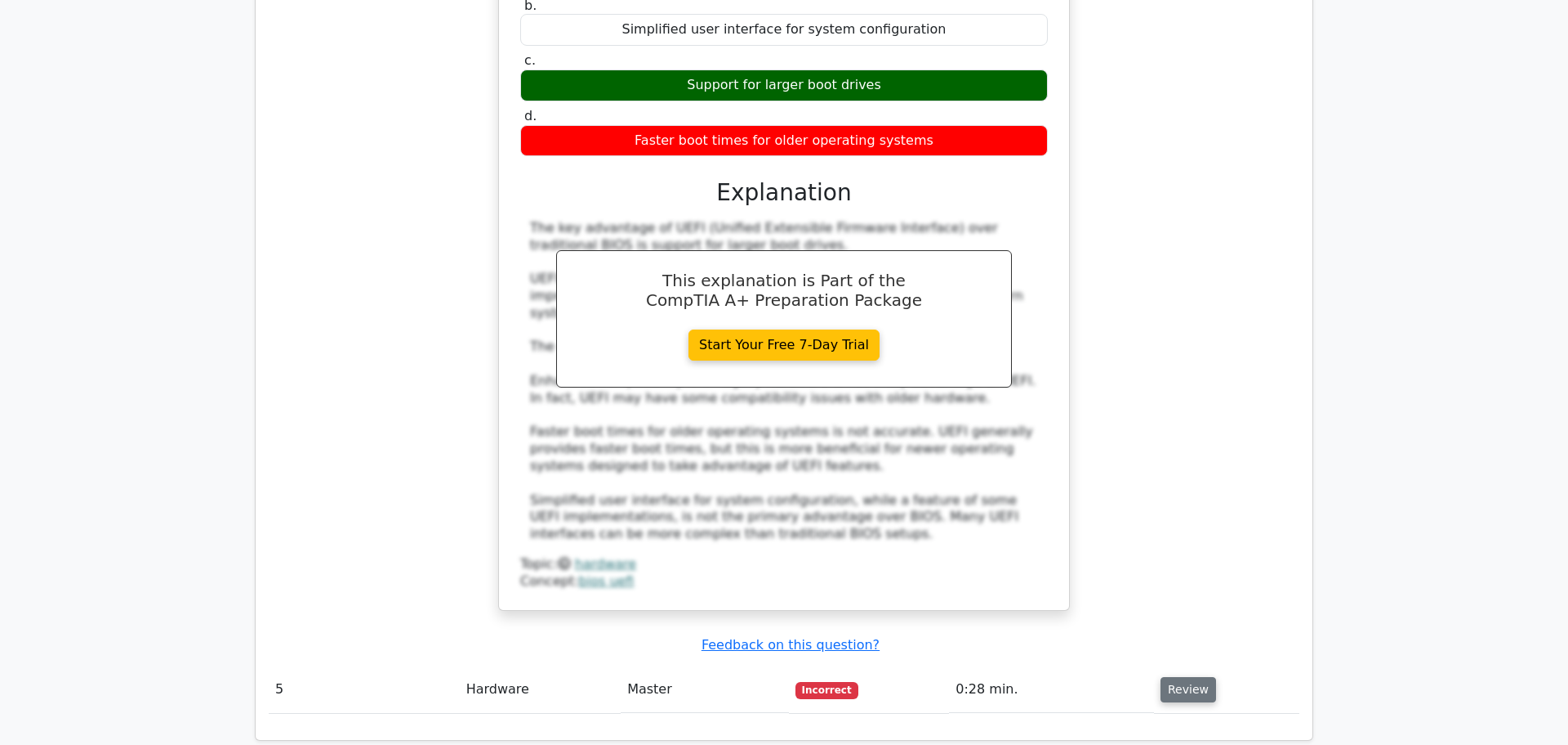
click at [1166, 677] on button "Review" at bounding box center [1188, 690] width 55 height 25
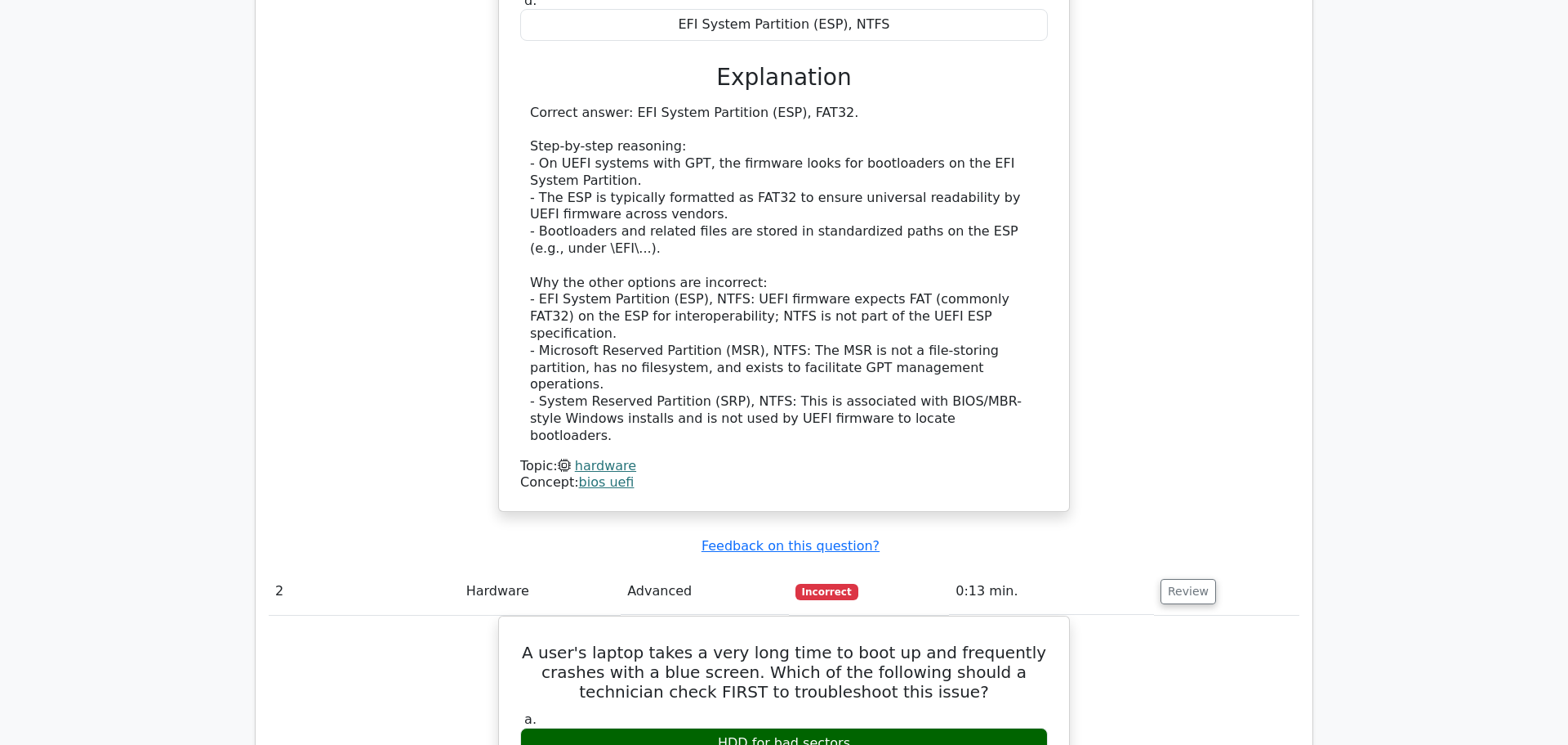
scroll to position [0, 0]
